Goal: Use online tool/utility

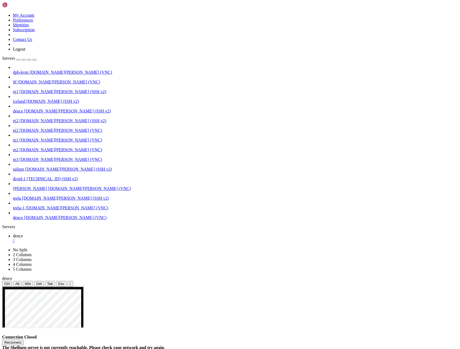
click at [24, 339] on button "Reconnect" at bounding box center [13, 342] width 22 height 6
